Goal: Information Seeking & Learning: Learn about a topic

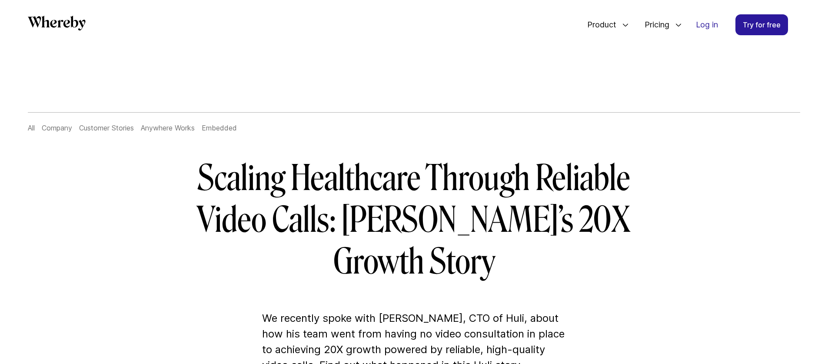
scroll to position [0, 0]
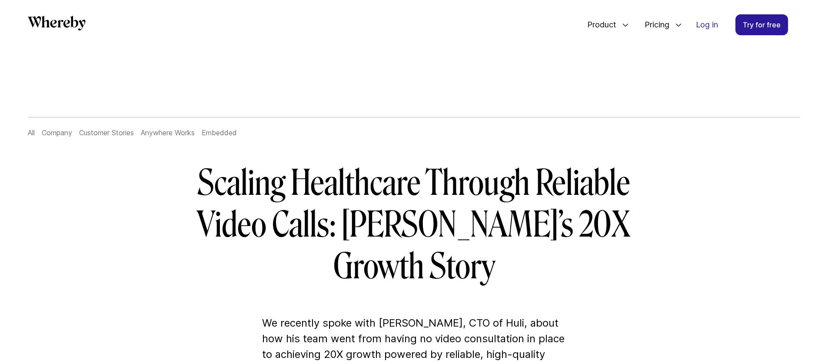
click at [97, 128] on link "Customer Stories" at bounding box center [106, 132] width 55 height 9
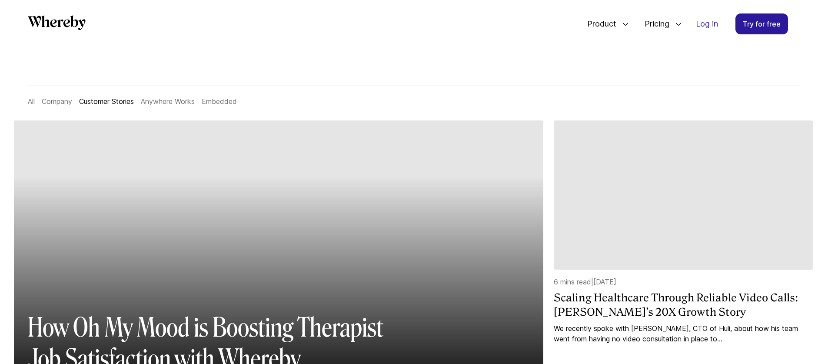
scroll to position [36, 0]
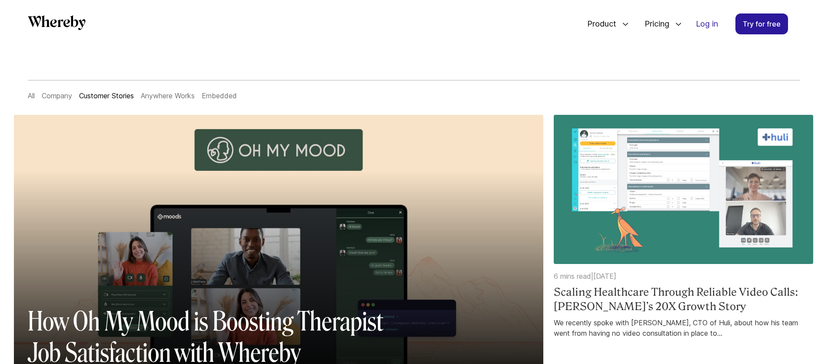
click at [671, 167] on img at bounding box center [684, 189] width 260 height 149
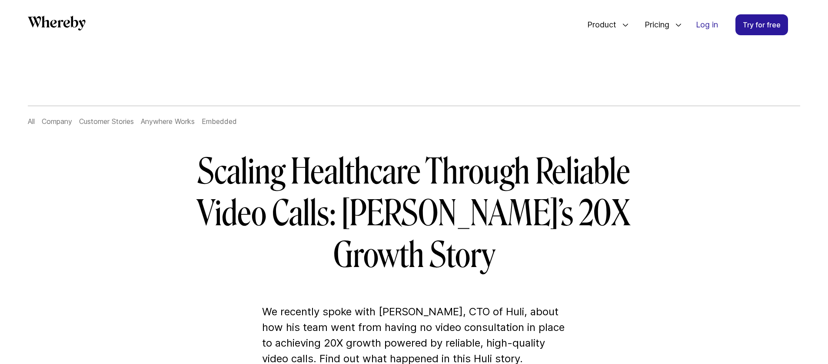
scroll to position [0, 0]
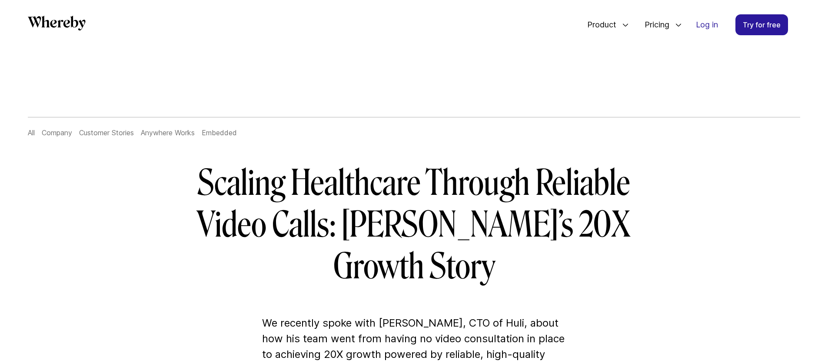
click at [99, 128] on link "Customer Stories" at bounding box center [106, 132] width 55 height 9
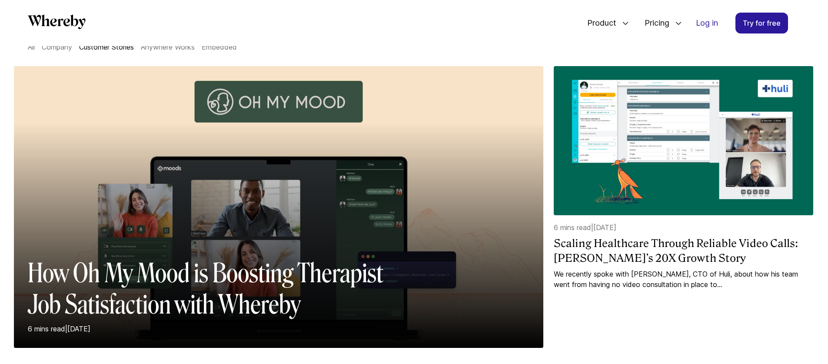
scroll to position [83, 0]
